Goal: Task Accomplishment & Management: Manage account settings

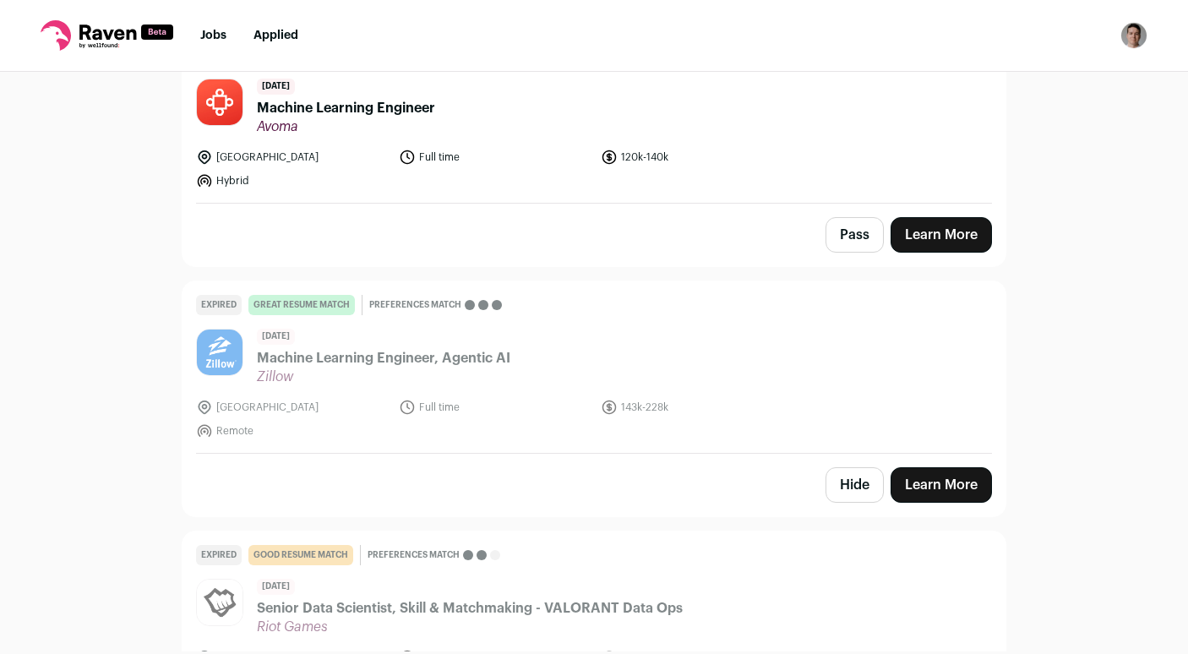
scroll to position [516, 0]
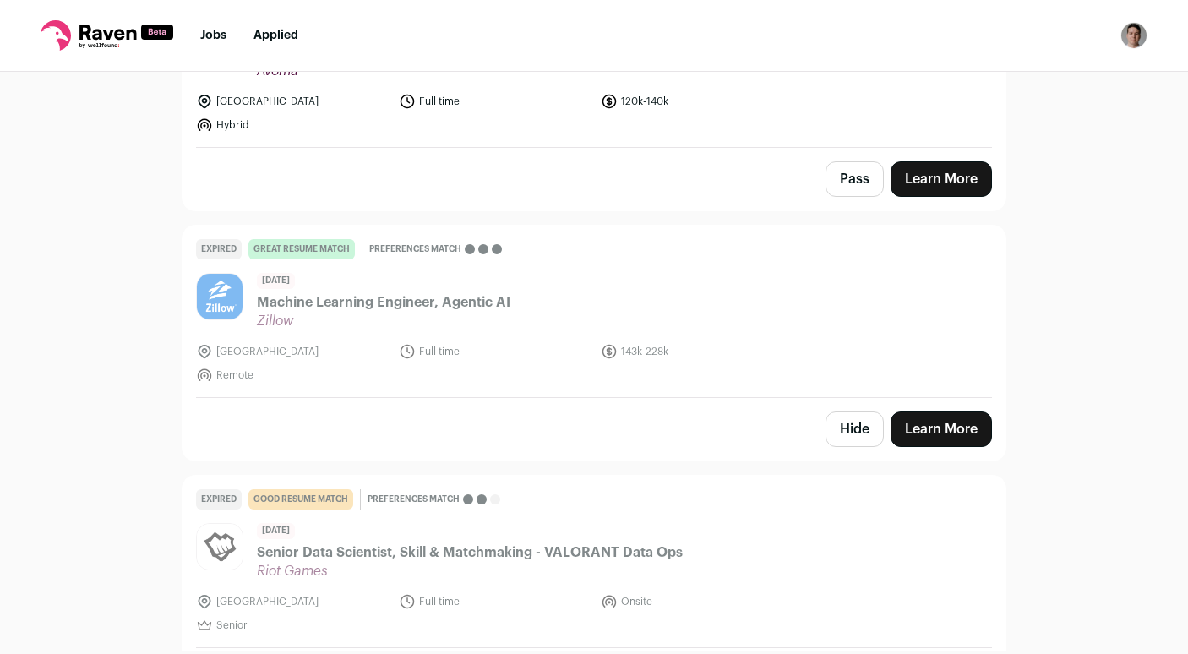
click at [849, 421] on button "Hide" at bounding box center [855, 430] width 58 height 36
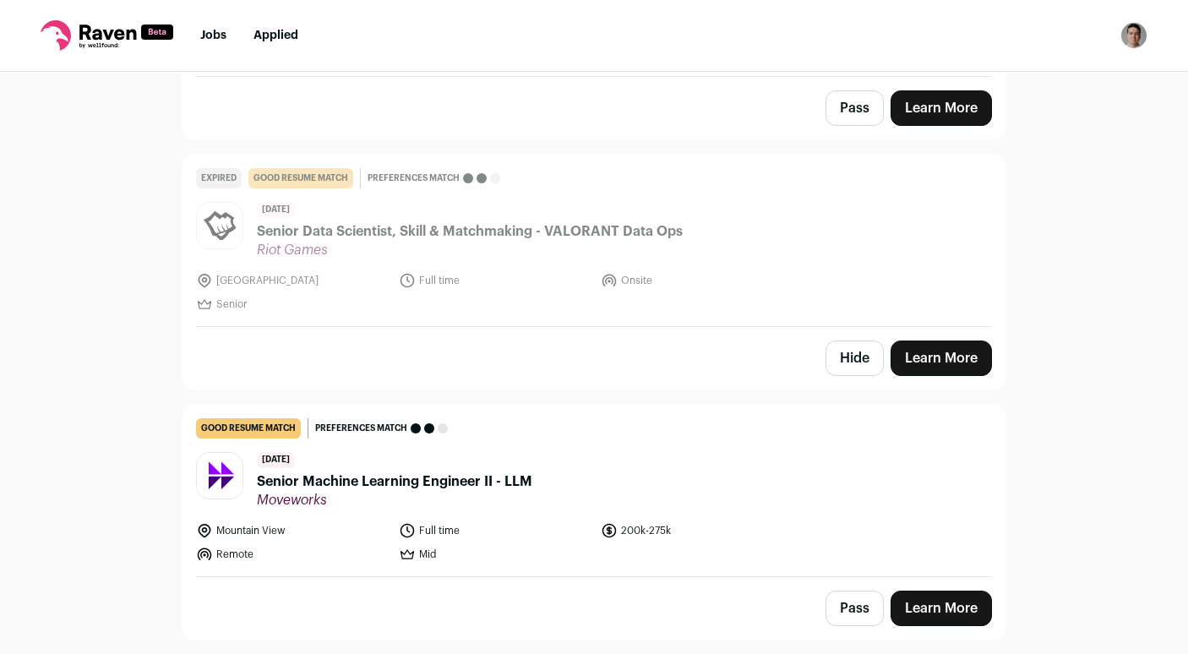
scroll to position [620, 0]
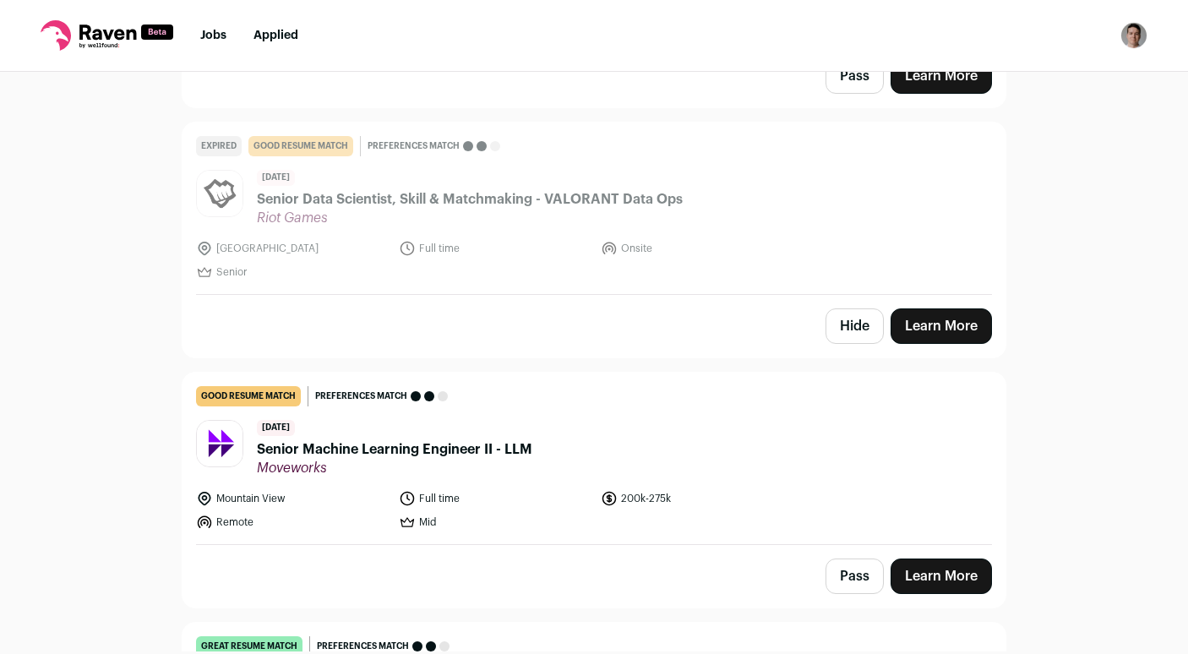
click at [843, 320] on button "Hide" at bounding box center [855, 327] width 58 height 36
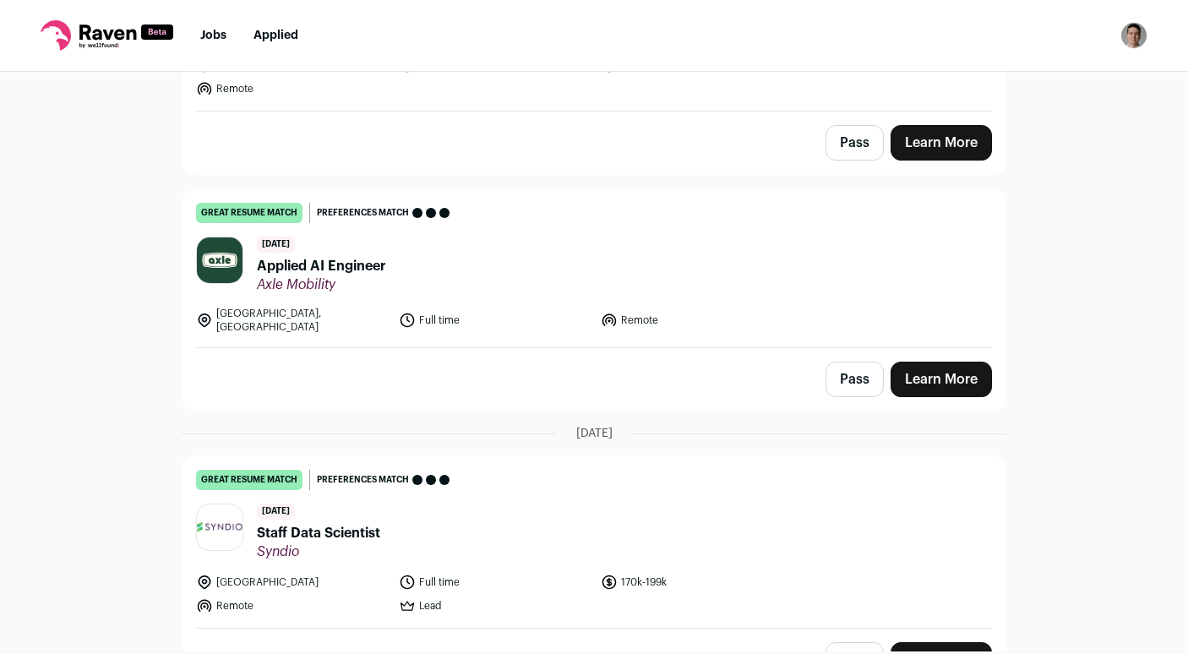
scroll to position [2855, 0]
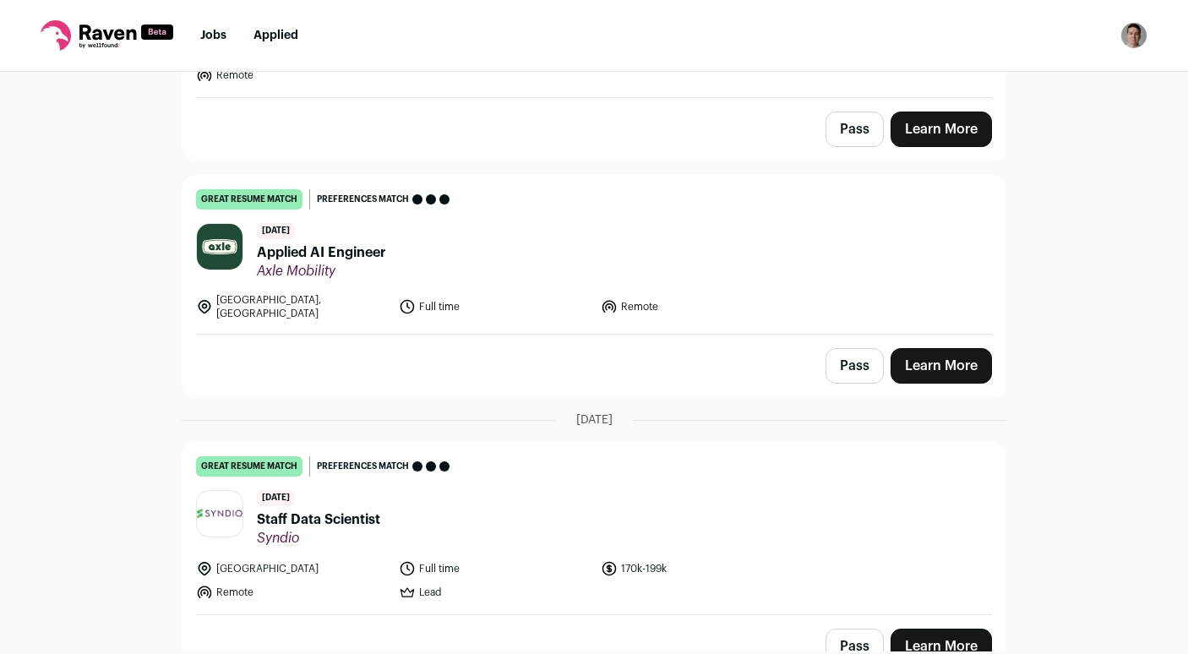
click at [855, 348] on button "Pass" at bounding box center [855, 366] width 58 height 36
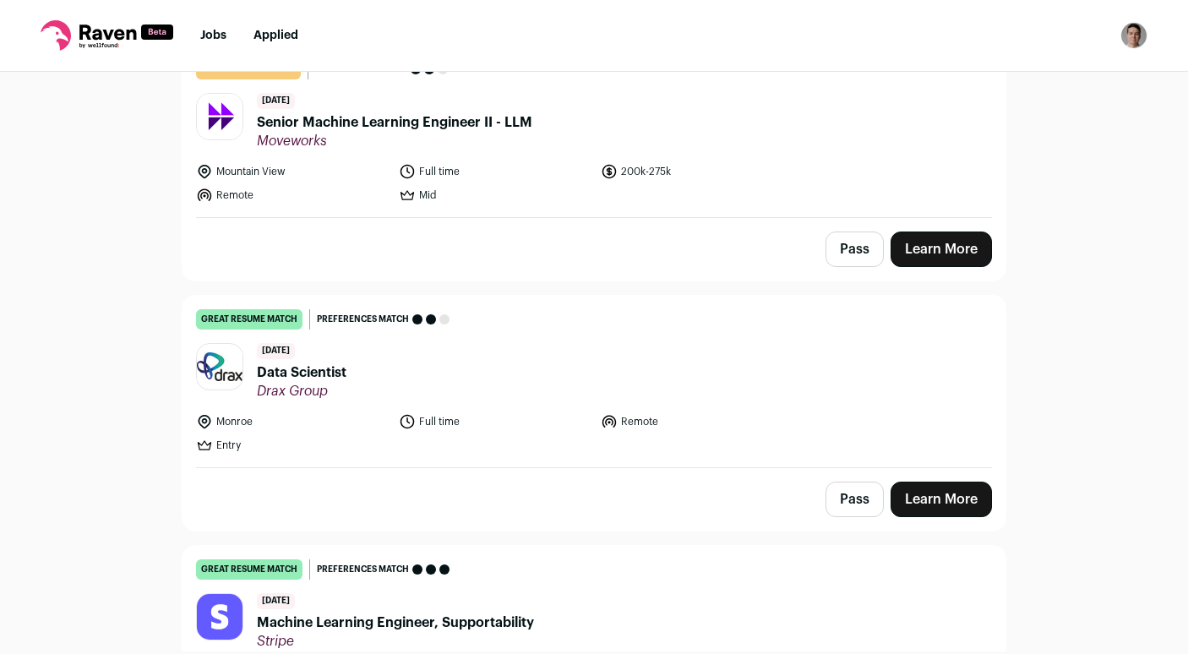
scroll to position [943, 0]
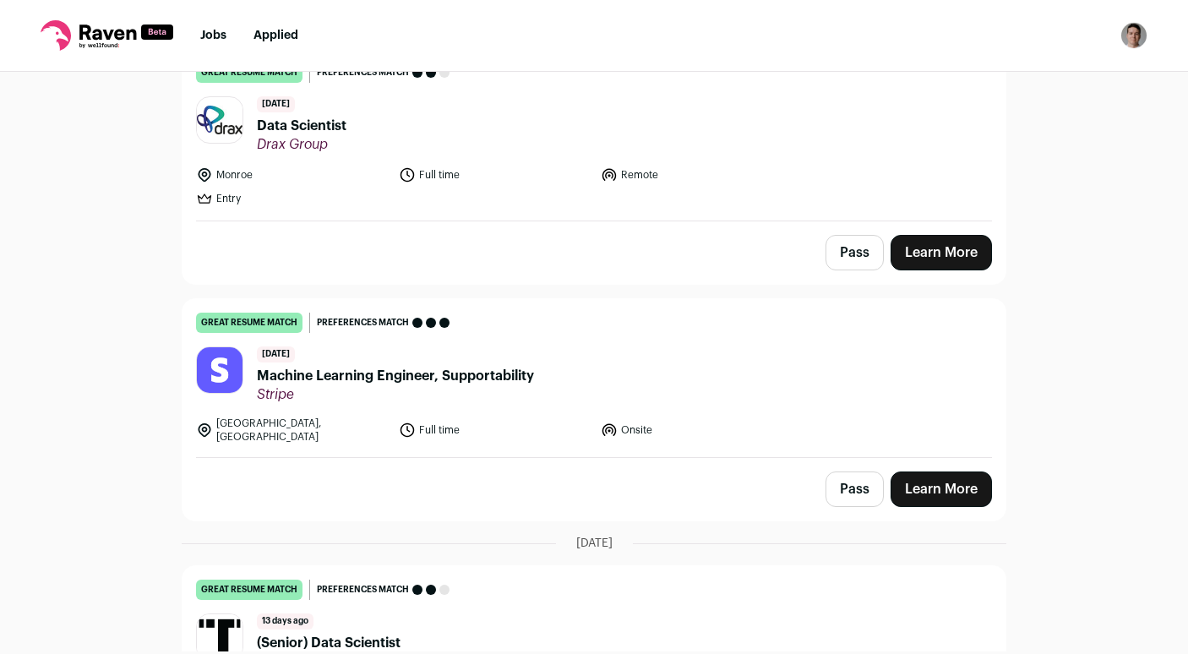
click at [864, 257] on button "Pass" at bounding box center [855, 253] width 58 height 36
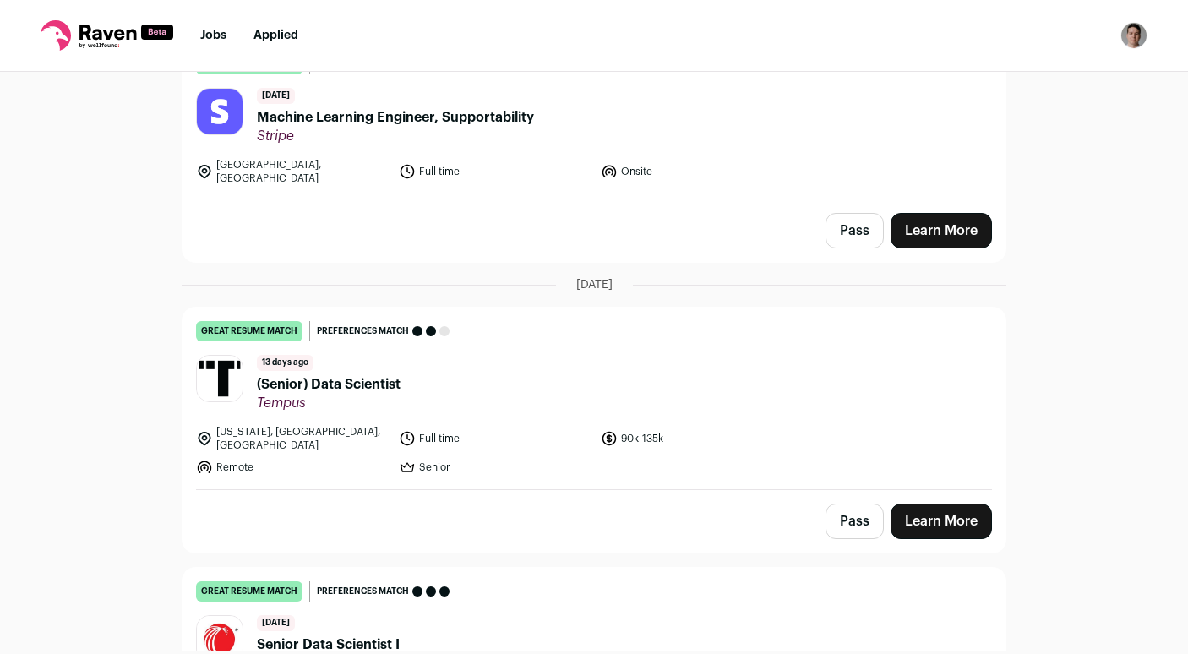
scroll to position [1204, 0]
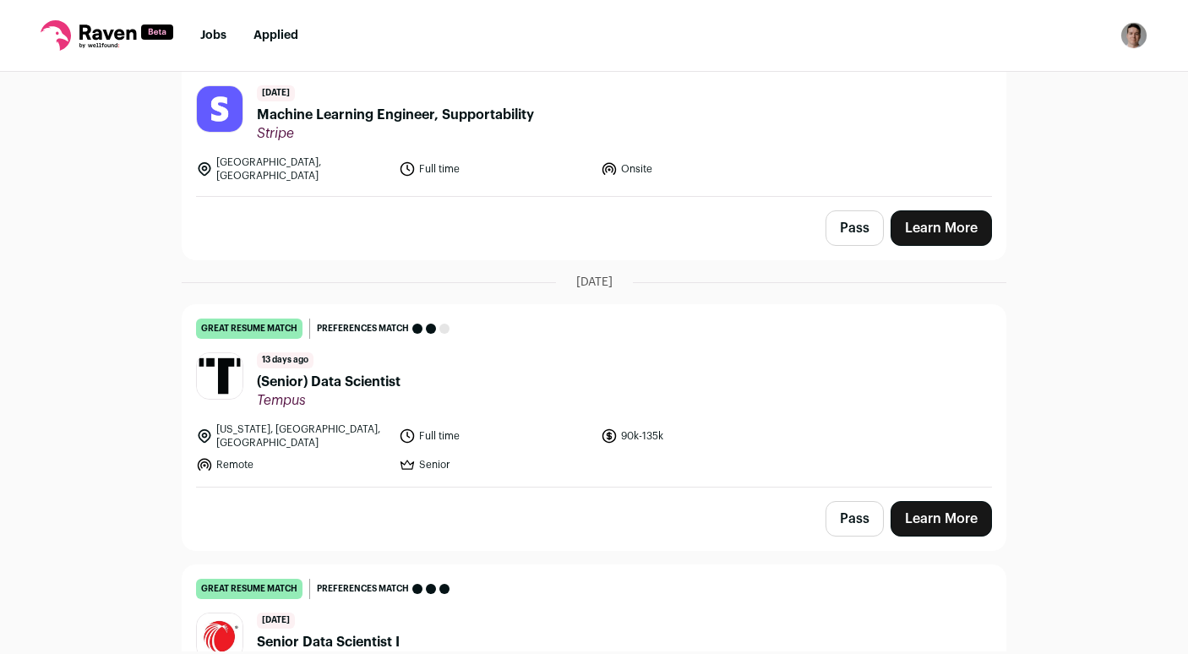
click at [855, 215] on button "Pass" at bounding box center [855, 228] width 58 height 36
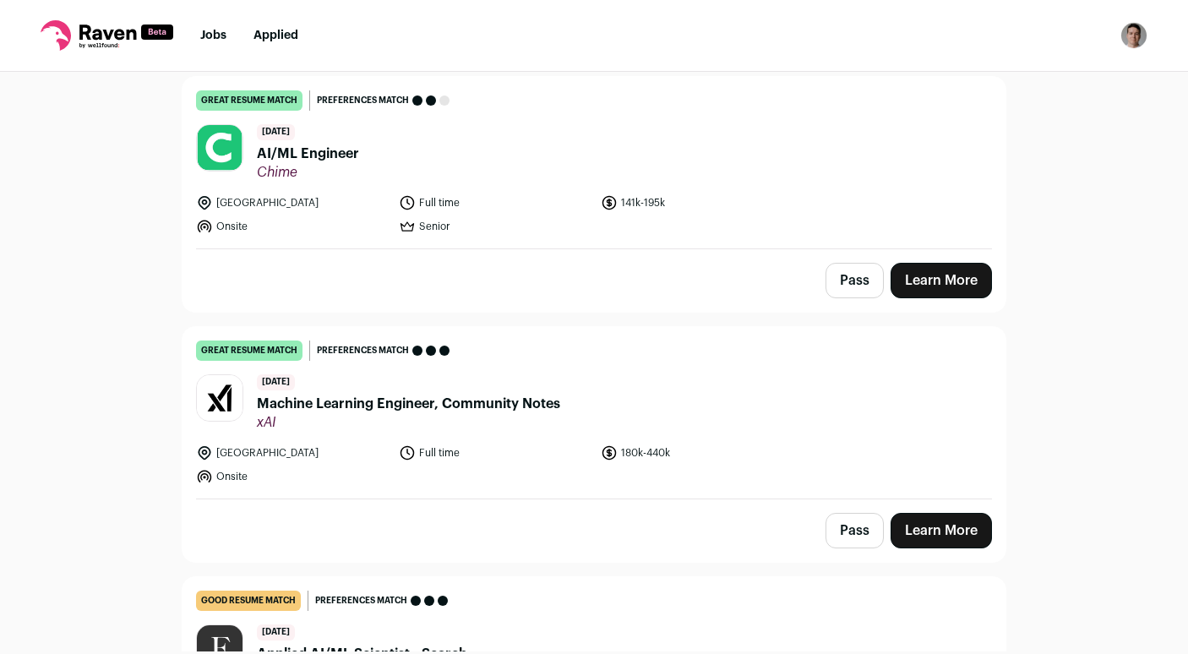
scroll to position [3479, 0]
